Goal: Transaction & Acquisition: Purchase product/service

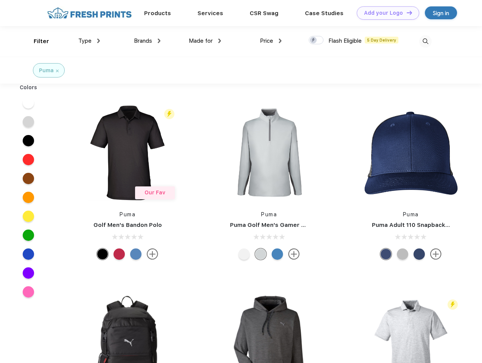
click at [385, 13] on link "Add your Logo Design Tool" at bounding box center [388, 12] width 62 height 13
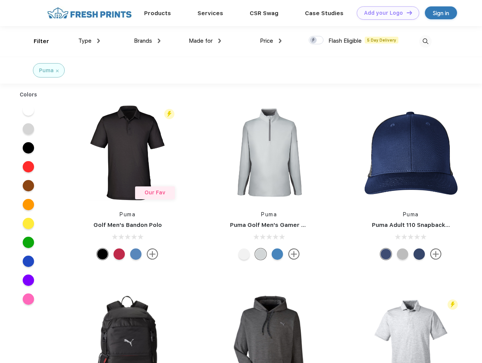
click at [0, 0] on div "Design Tool" at bounding box center [0, 0] width 0 height 0
click at [406, 12] on link "Add your Logo Design Tool" at bounding box center [388, 12] width 62 height 13
click at [36, 41] on div "Filter" at bounding box center [42, 41] width 16 height 9
click at [89, 41] on span "Type" at bounding box center [84, 40] width 13 height 7
click at [147, 41] on span "Brands" at bounding box center [143, 40] width 18 height 7
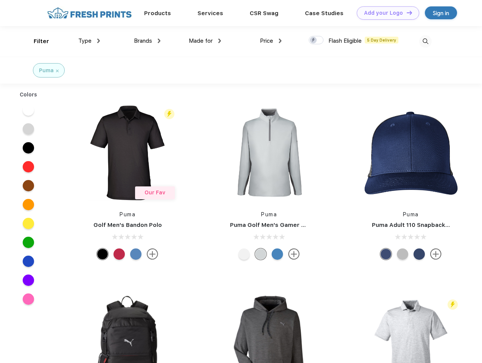
click at [205, 41] on span "Made for" at bounding box center [201, 40] width 24 height 7
click at [271, 41] on span "Price" at bounding box center [266, 40] width 13 height 7
click at [316, 40] on div at bounding box center [316, 40] width 15 height 8
click at [313, 40] on input "checkbox" at bounding box center [311, 38] width 5 height 5
click at [425, 41] on img at bounding box center [425, 41] width 12 height 12
